Goal: Task Accomplishment & Management: Use online tool/utility

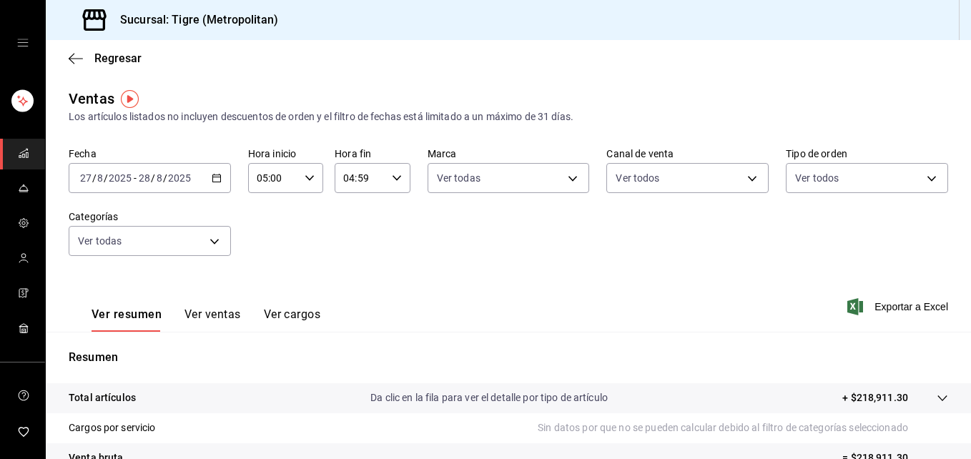
click at [637, 289] on div "Ver resumen Ver ventas Ver cargos Exportar a Excel" at bounding box center [508, 302] width 925 height 59
click at [209, 238] on body "Sucursal: Tigre (Metropolitan) Regresar Ventas Los artículos listados no incluy…" at bounding box center [485, 229] width 971 height 459
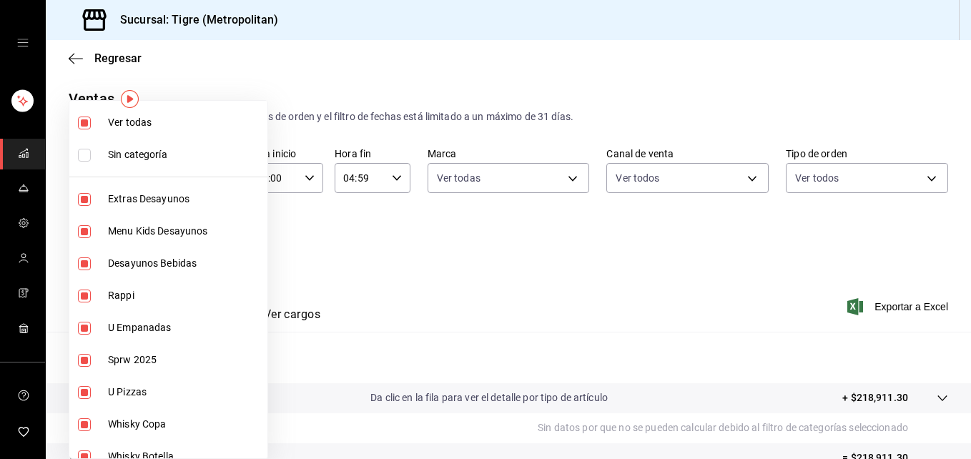
drag, startPoint x: 290, startPoint y: 247, endPoint x: 325, endPoint y: 249, distance: 35.8
click at [325, 249] on div at bounding box center [485, 229] width 971 height 459
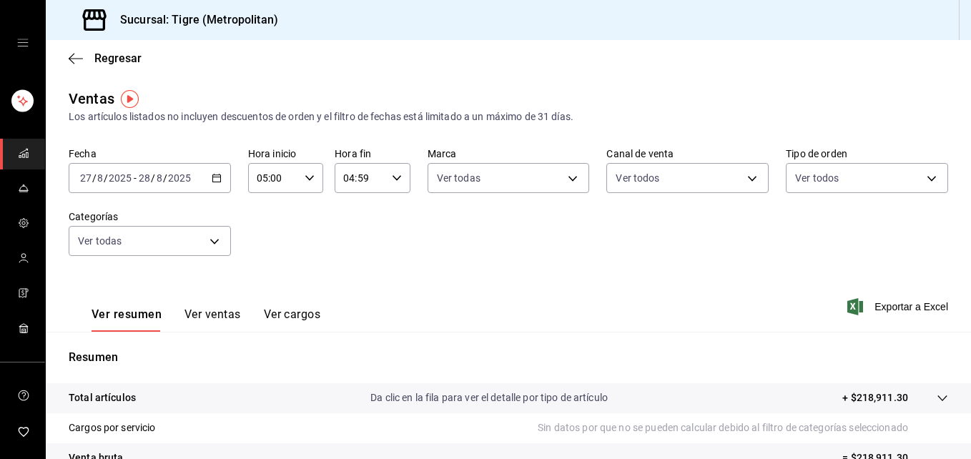
click at [325, 249] on div "Ver todas Sin categoría Extras Desayunos Menu Kids Desayunos Desayunos Bebidas …" at bounding box center [485, 229] width 971 height 459
click at [310, 170] on div "05:00 Hora inicio" at bounding box center [285, 178] width 75 height 30
click at [387, 272] on div at bounding box center [485, 229] width 971 height 459
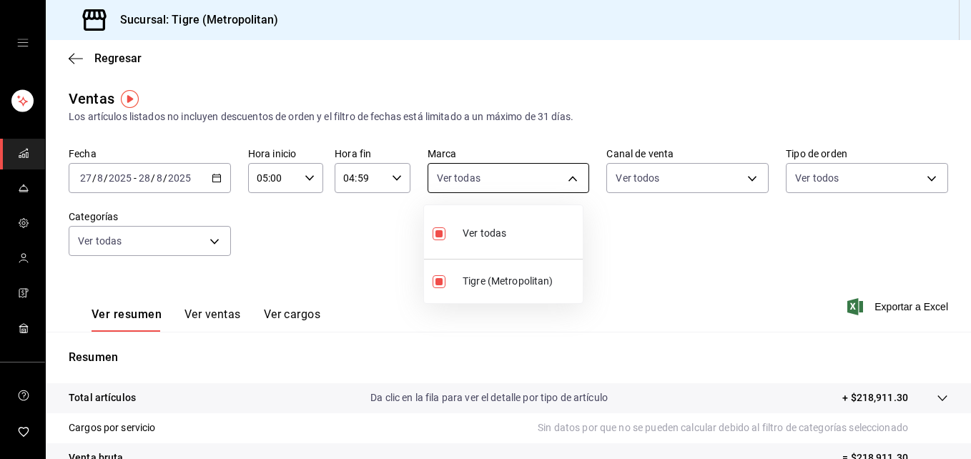
click at [568, 179] on body "Sucursal: Tigre (Metropolitan) Regresar Ventas Los artículos listados no incluy…" at bounding box center [485, 229] width 971 height 459
click at [674, 251] on div at bounding box center [485, 229] width 971 height 459
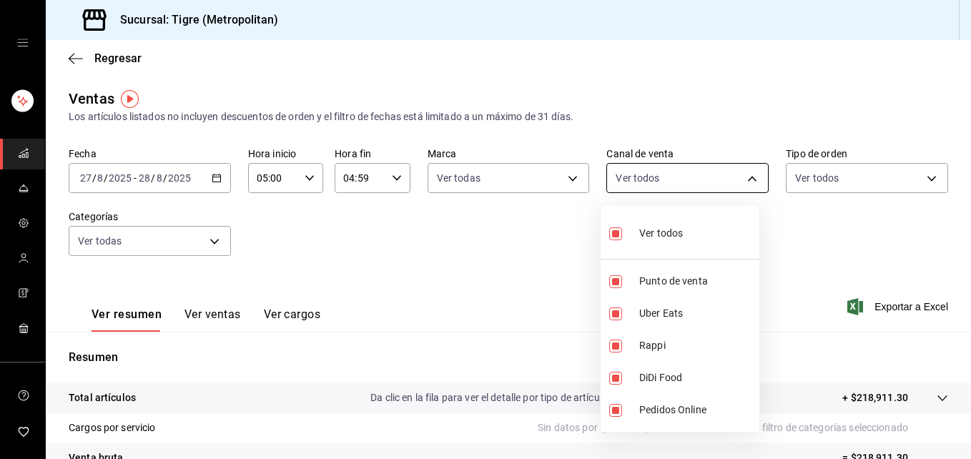
click at [743, 184] on body "Sucursal: Tigre (Metropolitan) Regresar Ventas Los artículos listados no incluy…" at bounding box center [485, 229] width 971 height 459
click at [808, 250] on div at bounding box center [485, 229] width 971 height 459
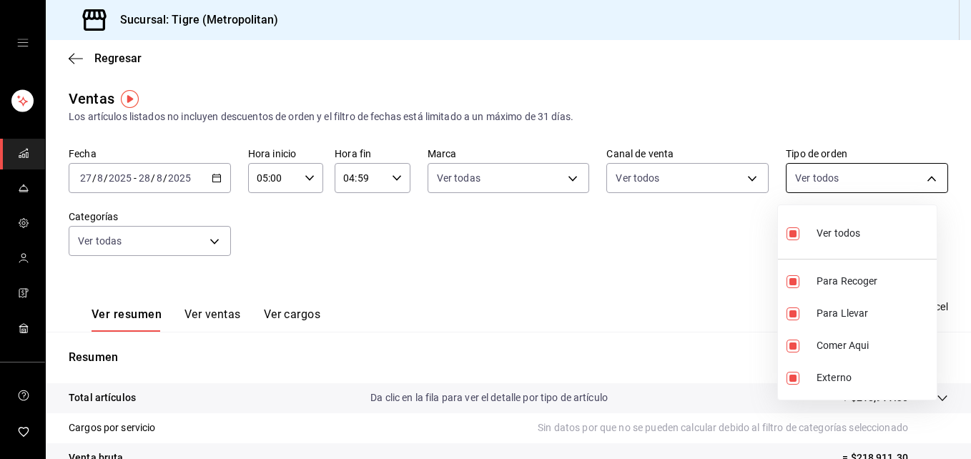
click at [921, 176] on body "Sucursal: Tigre (Metropolitan) Regresar Ventas Los artículos listados no incluy…" at bounding box center [485, 229] width 971 height 459
click at [618, 276] on div at bounding box center [485, 229] width 971 height 459
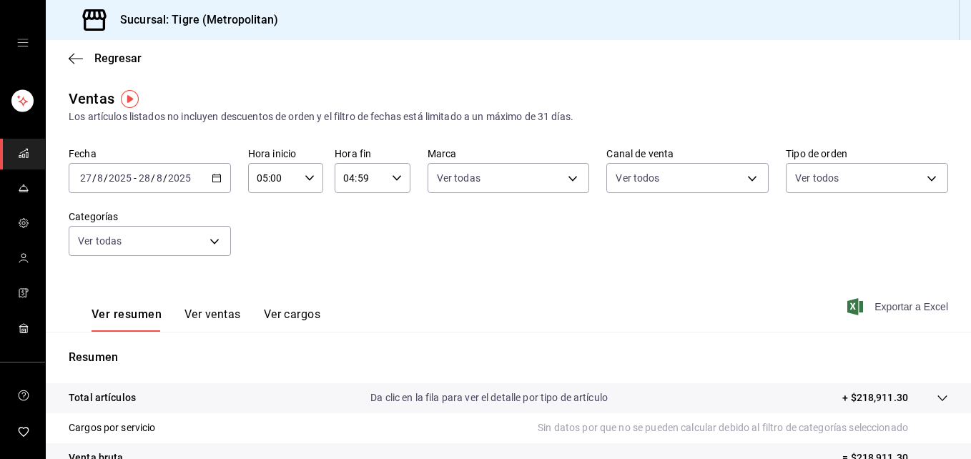
click at [889, 306] on span "Exportar a Excel" at bounding box center [899, 306] width 98 height 17
click at [889, 306] on div "Exportar a Excel" at bounding box center [899, 306] width 98 height 17
